Goal: Task Accomplishment & Management: Complete application form

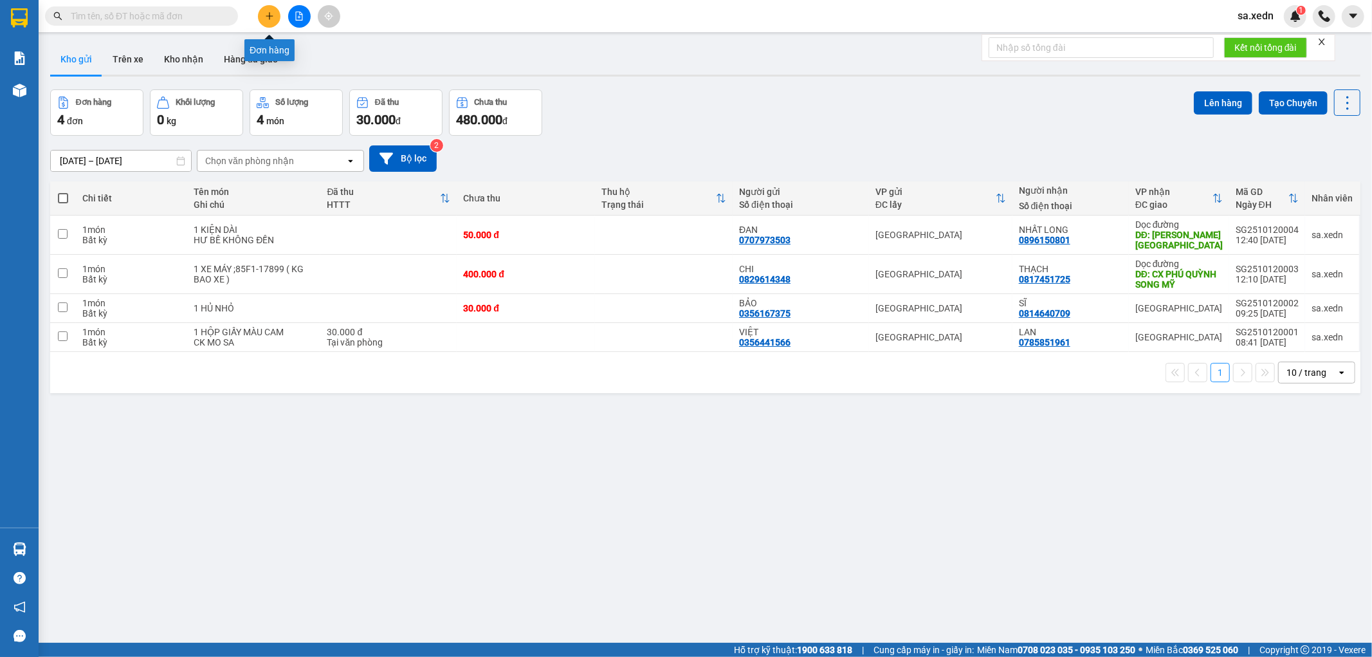
click at [268, 16] on icon "plus" at bounding box center [269, 15] width 7 height 1
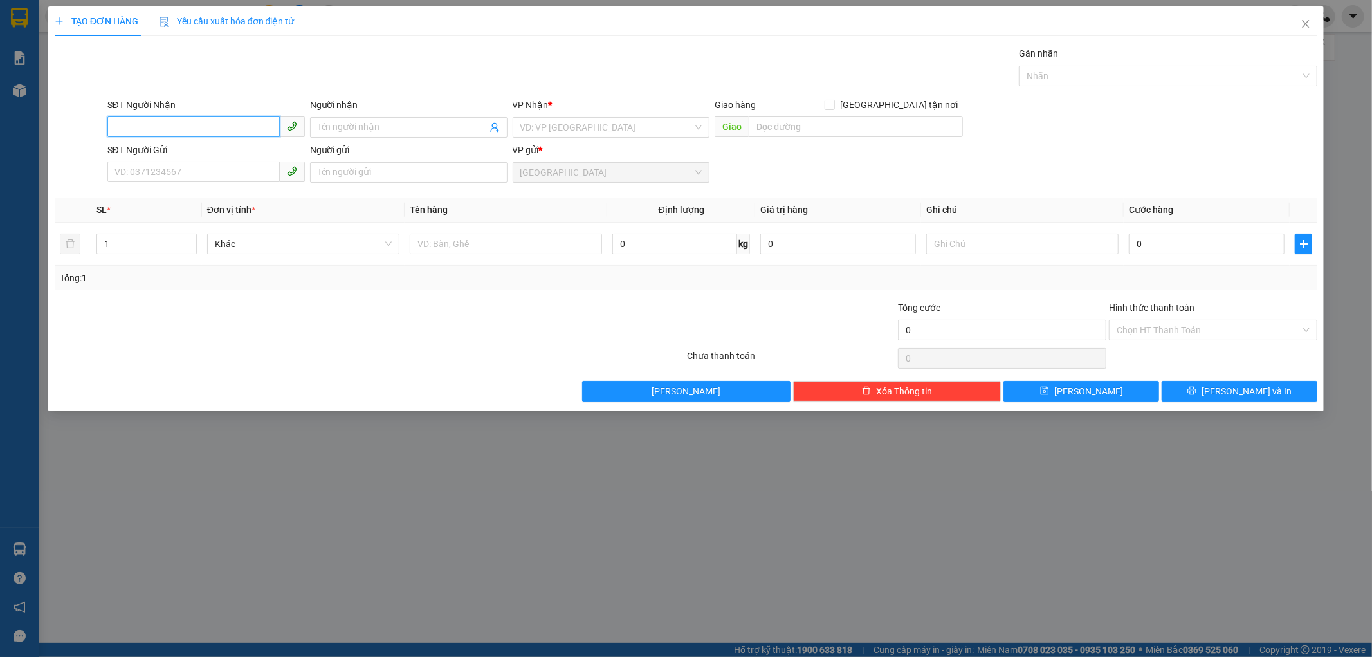
click at [150, 116] on input "SĐT Người Nhận" at bounding box center [193, 126] width 172 height 21
type input "0327546467"
click at [342, 131] on input "Người nhận" at bounding box center [402, 127] width 169 height 14
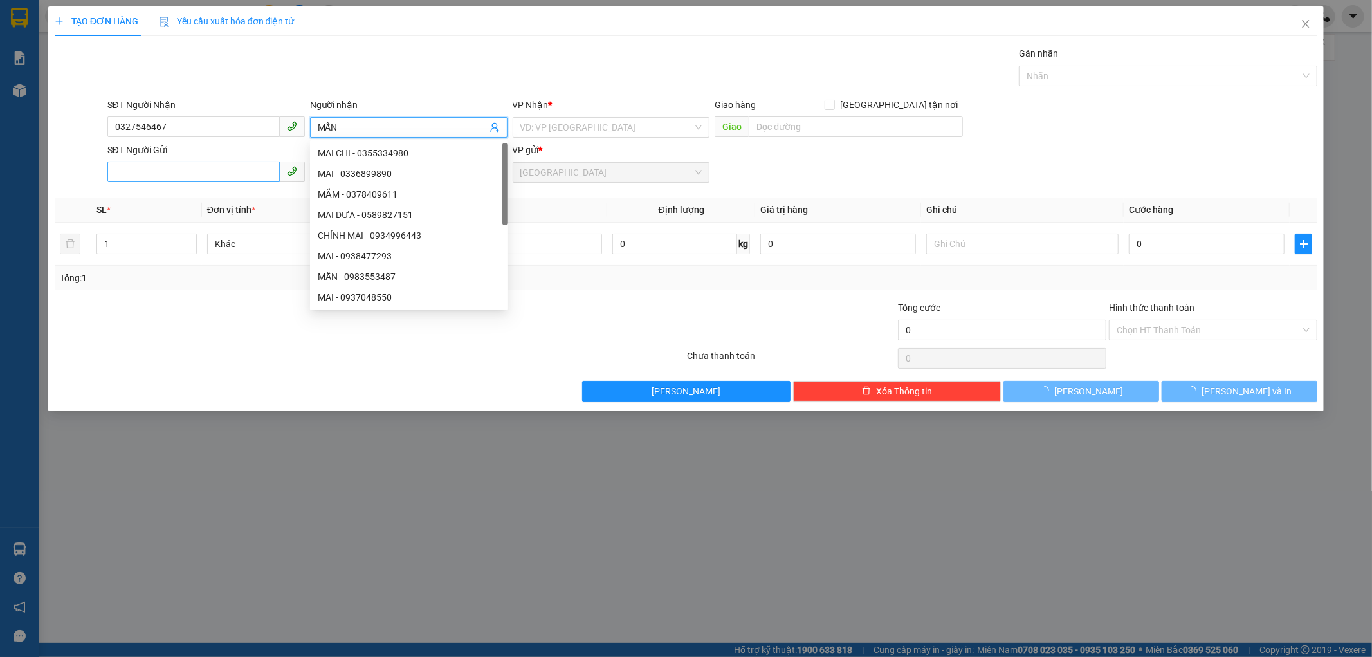
type input "MẪN"
click at [203, 171] on input "SĐT Người Gửi" at bounding box center [193, 171] width 172 height 21
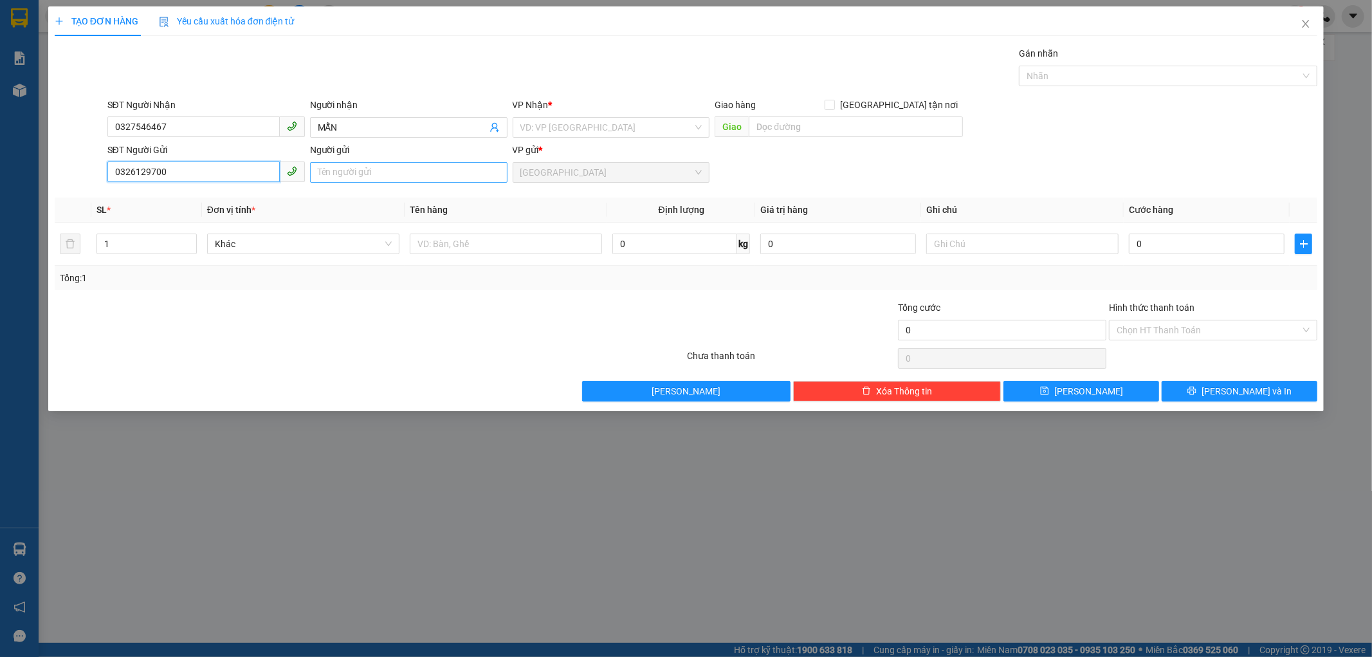
type input "0326129700"
click at [338, 175] on input "Người gửi" at bounding box center [409, 172] width 198 height 21
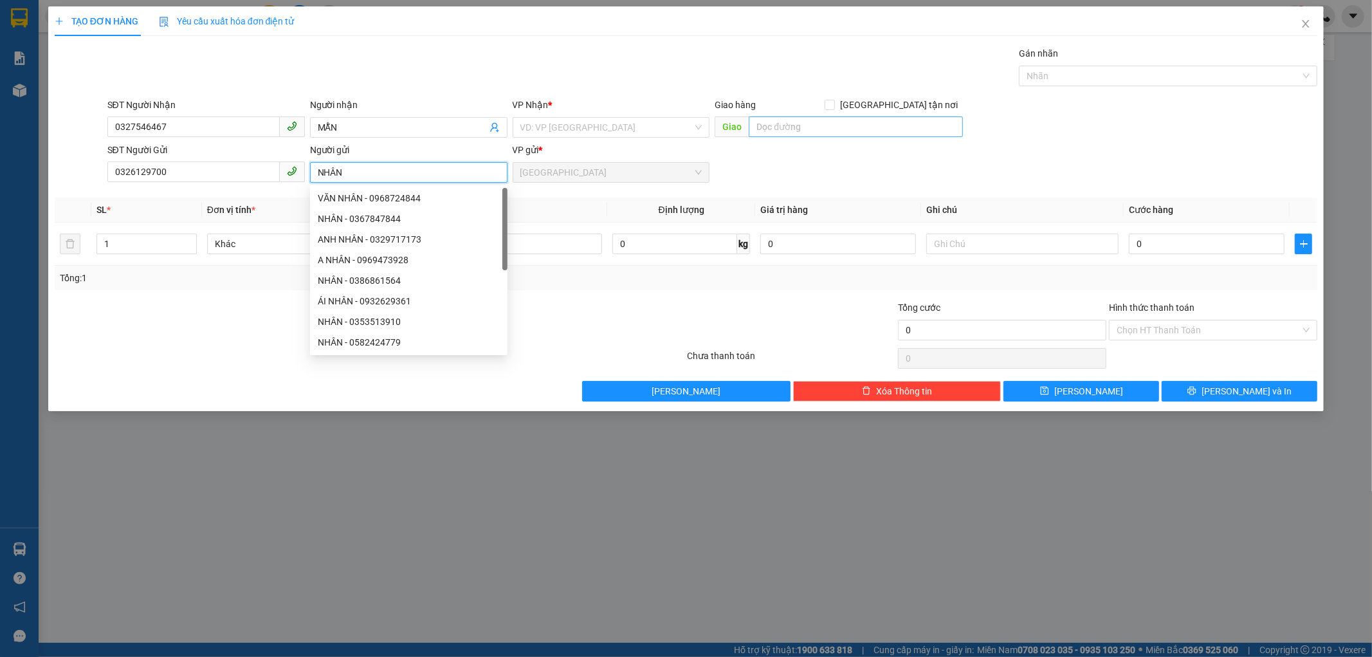
type input "NHÂN"
click at [809, 127] on input "text" at bounding box center [856, 126] width 214 height 21
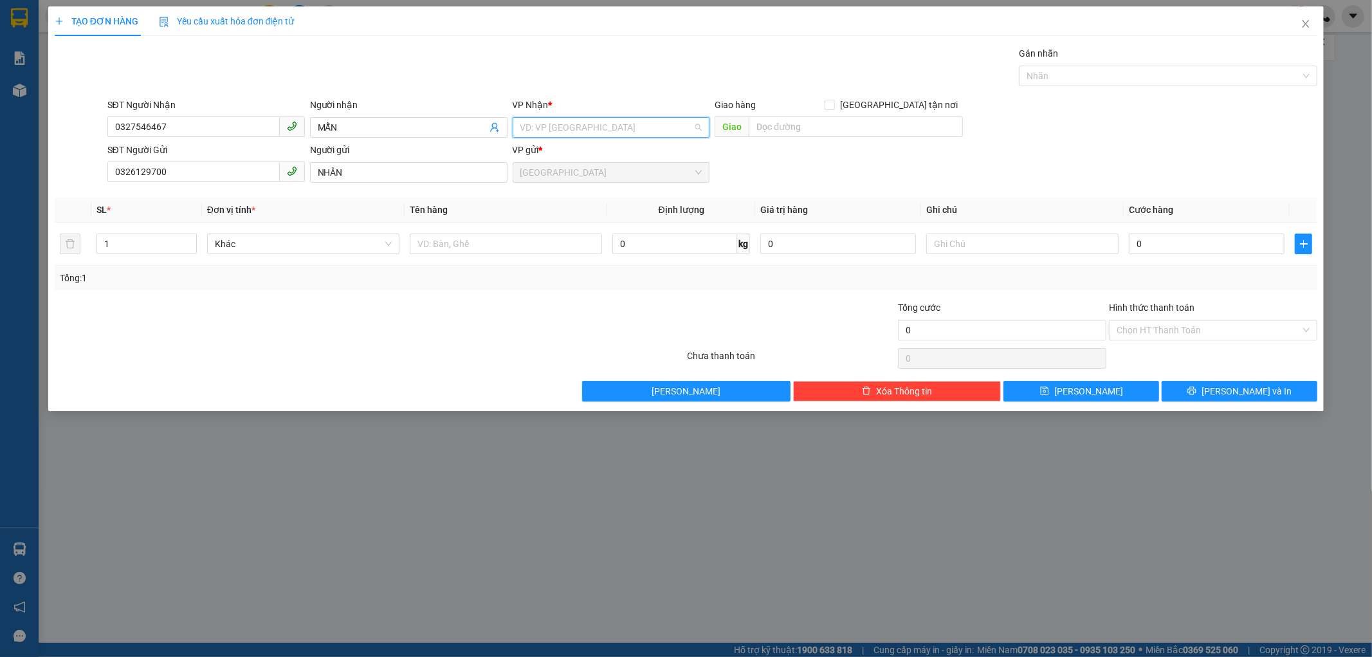
click at [588, 127] on input "search" at bounding box center [606, 127] width 173 height 19
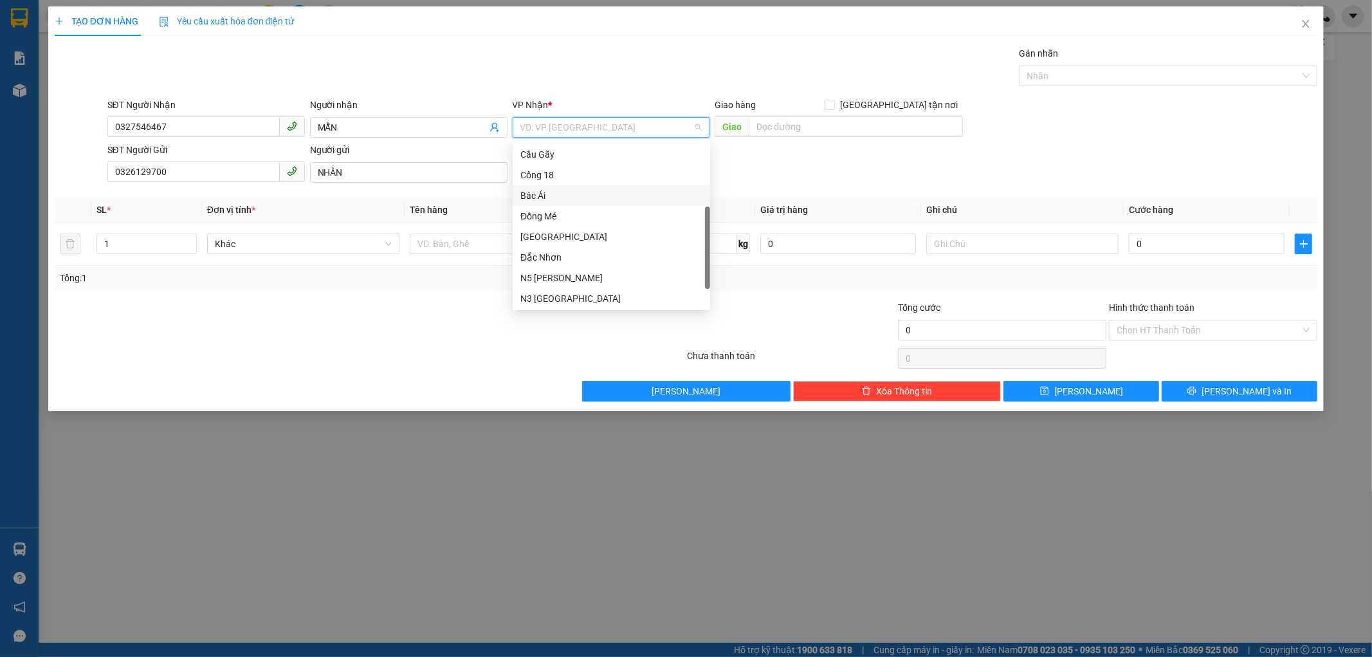
click at [537, 192] on div "Bác Ái" at bounding box center [611, 196] width 182 height 14
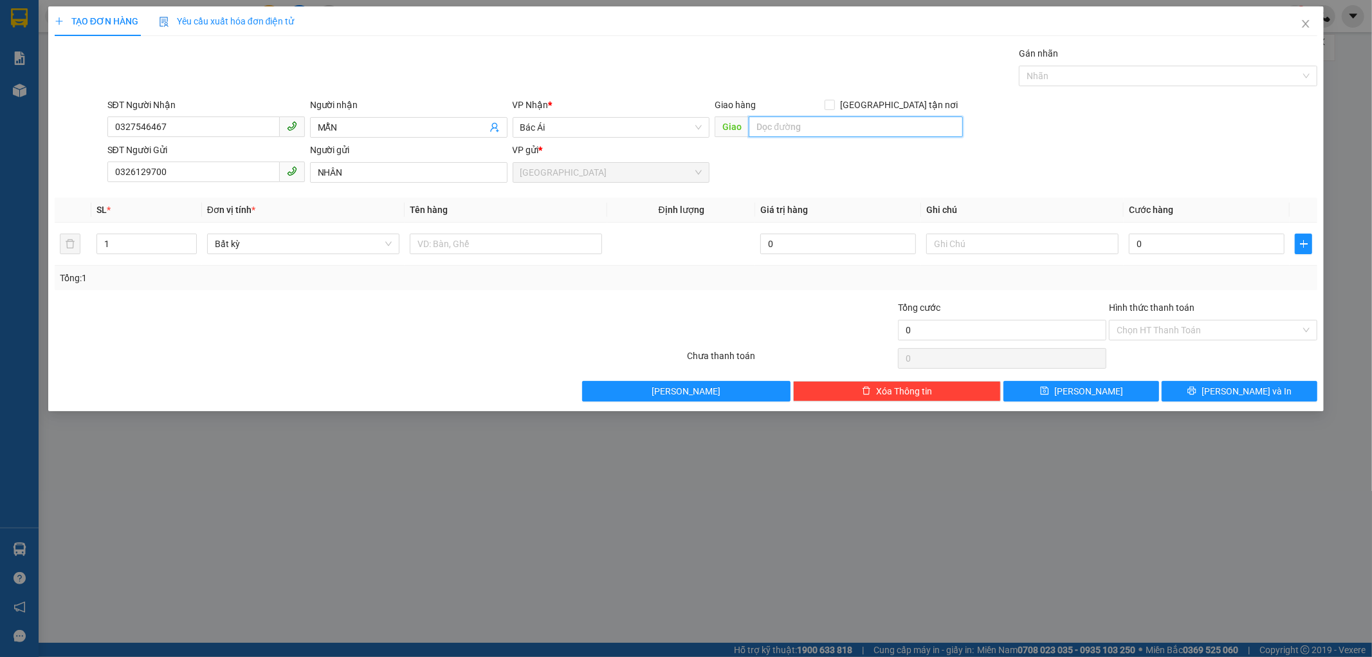
click at [776, 125] on input "text" at bounding box center [856, 126] width 214 height 21
type input "BÁC ÁI"
click at [468, 239] on input "text" at bounding box center [506, 244] width 192 height 21
type input "1 THÙNG XỐP"
click at [1130, 246] on input "0" at bounding box center [1207, 244] width 156 height 21
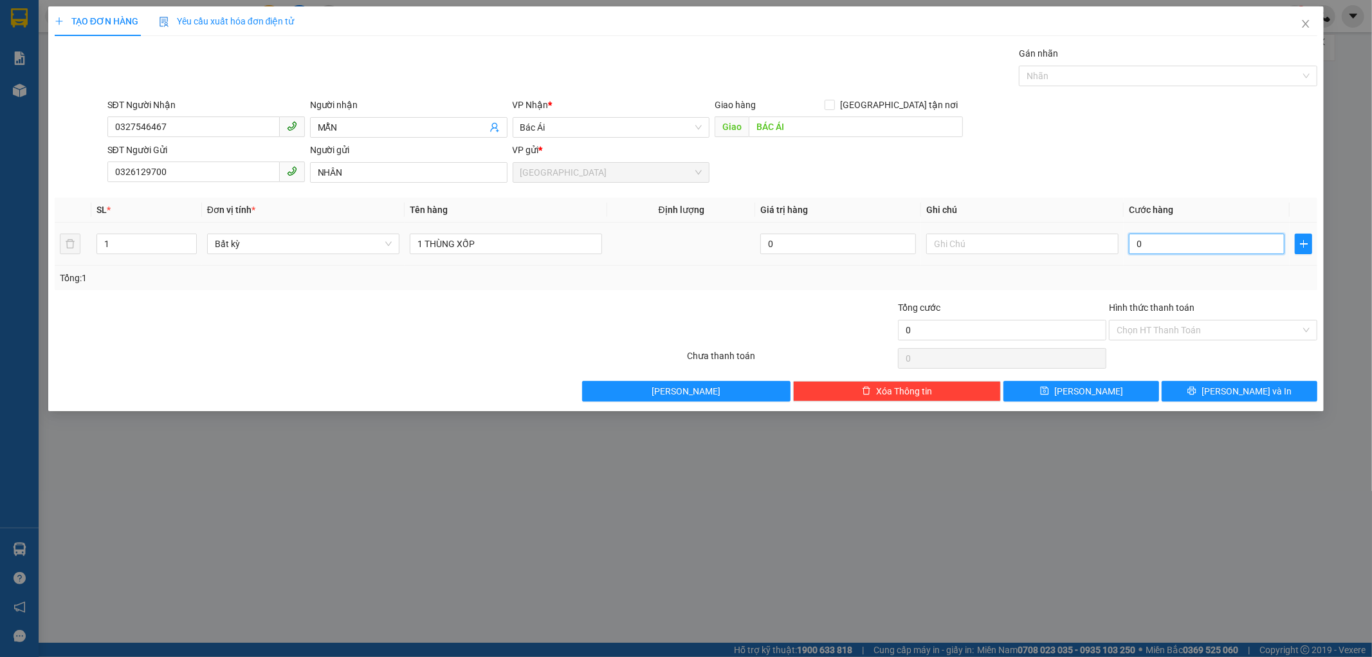
type input "5"
type input "50"
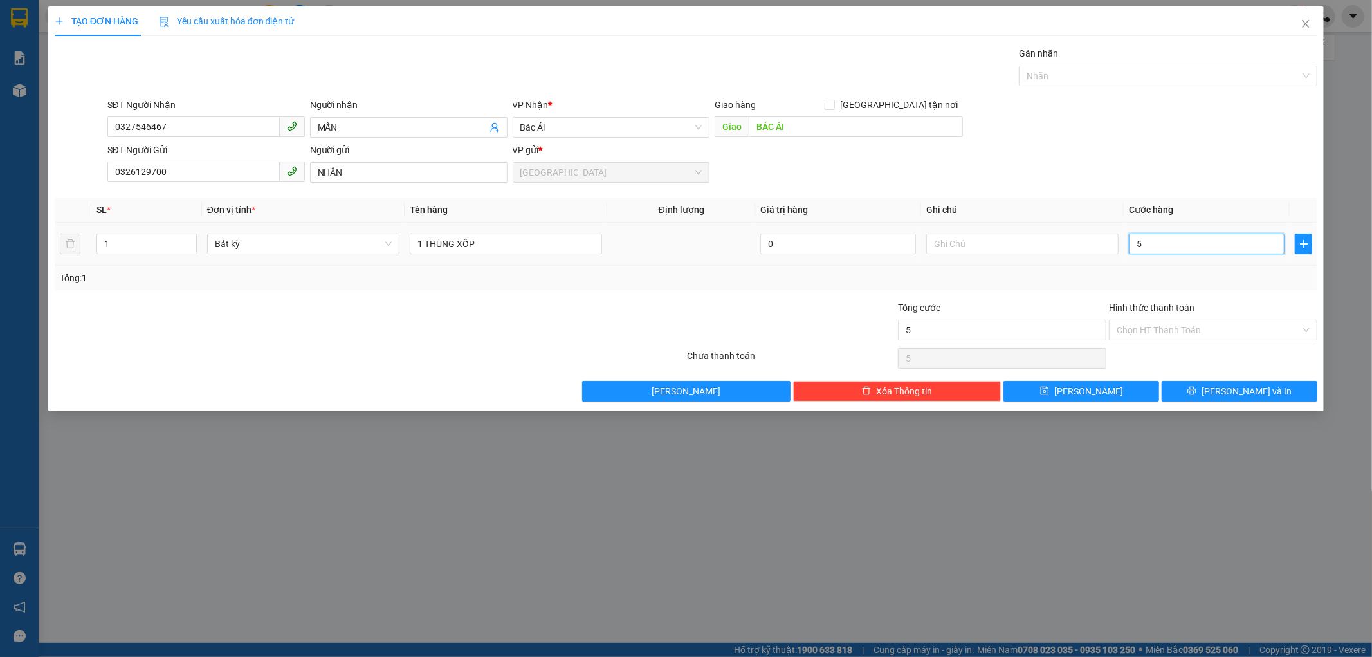
type input "50"
type input "50.000"
click at [1174, 388] on button "[PERSON_NAME] và In" at bounding box center [1240, 391] width 156 height 21
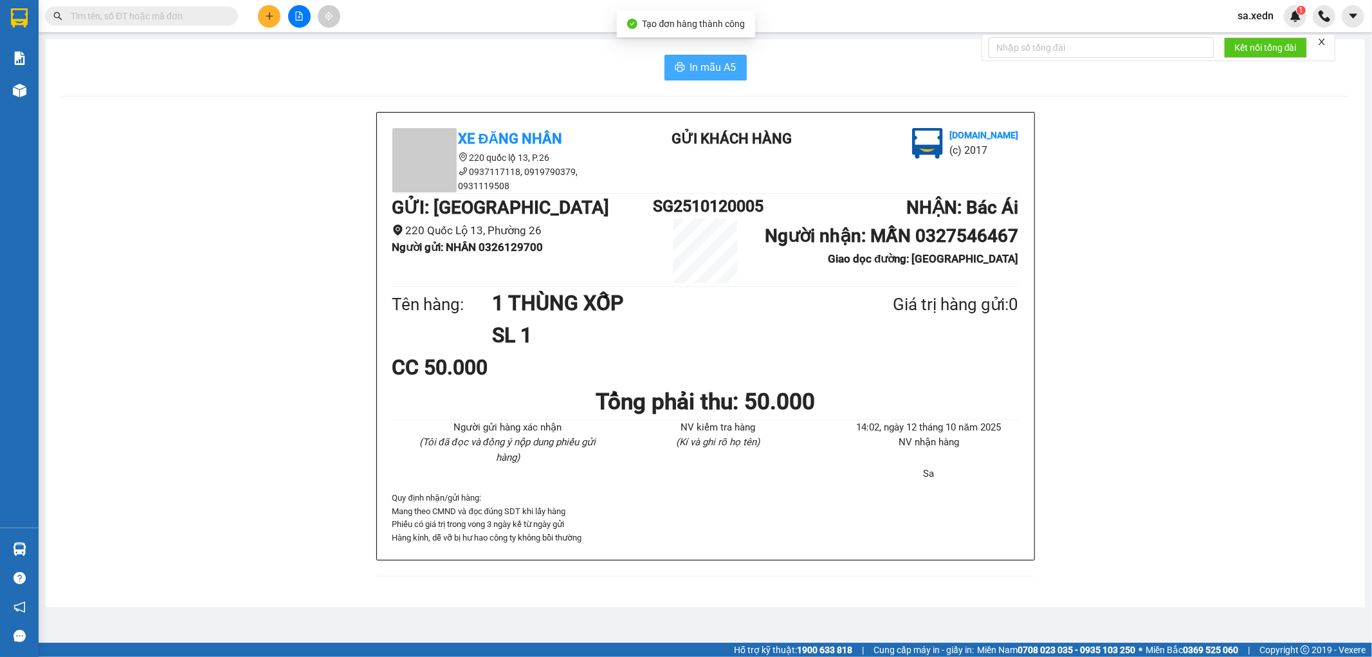
click at [702, 69] on span "In mẫu A5" at bounding box center [713, 67] width 46 height 16
